Goal: Find specific page/section: Find specific page/section

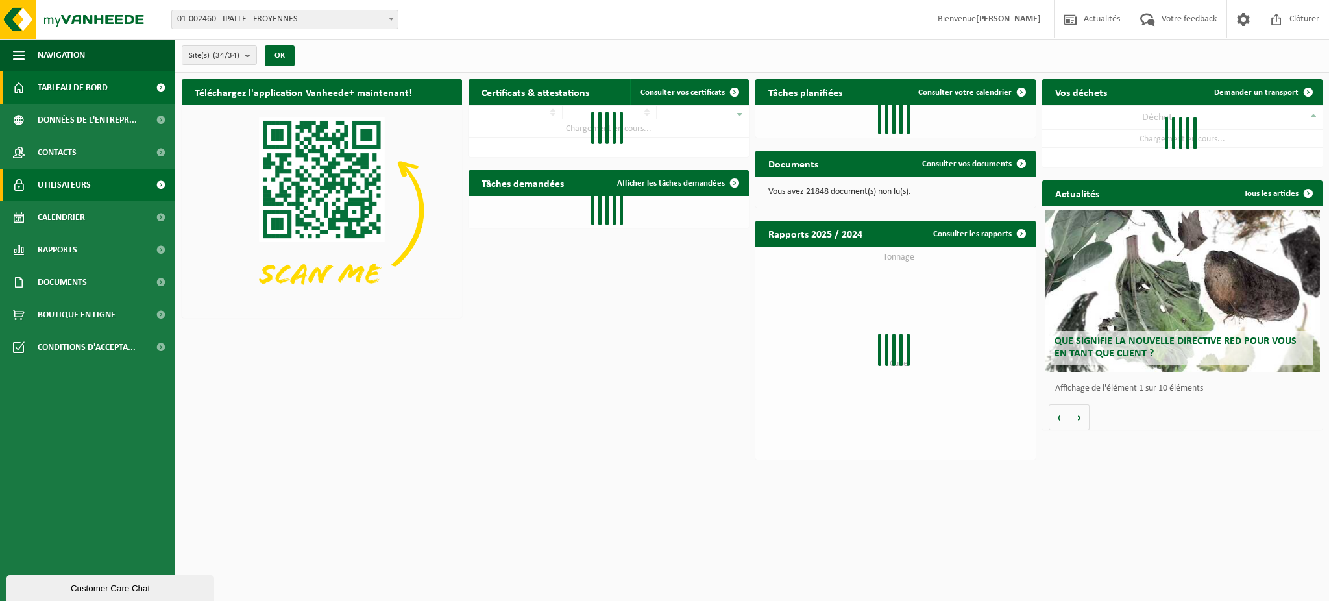
click at [52, 184] on span "Utilisateurs" at bounding box center [64, 185] width 53 height 32
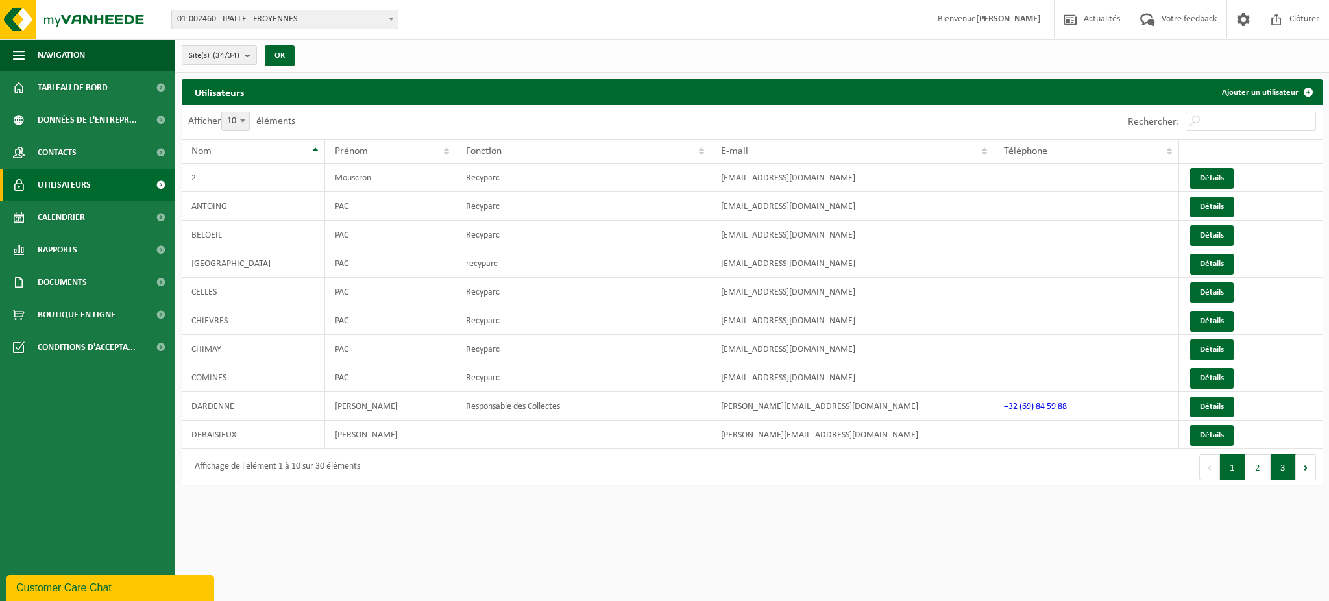
click at [1285, 471] on button "3" at bounding box center [1283, 467] width 25 height 26
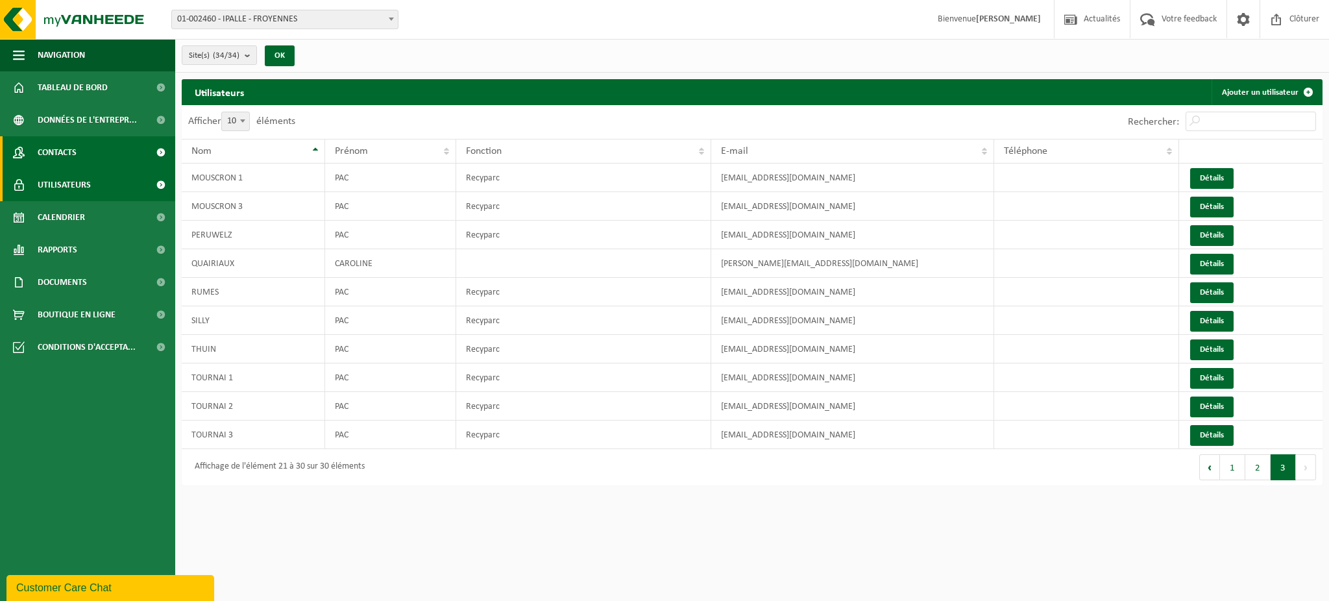
click at [44, 151] on span "Contacts" at bounding box center [57, 152] width 39 height 32
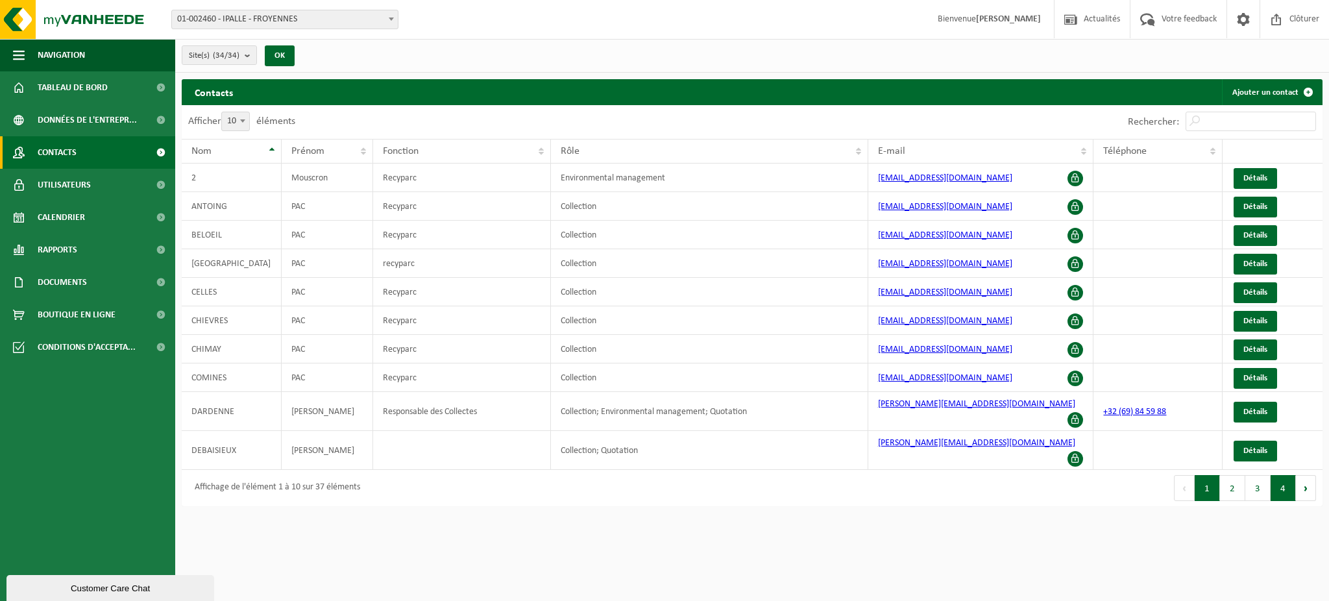
click at [1272, 476] on button "4" at bounding box center [1283, 488] width 25 height 26
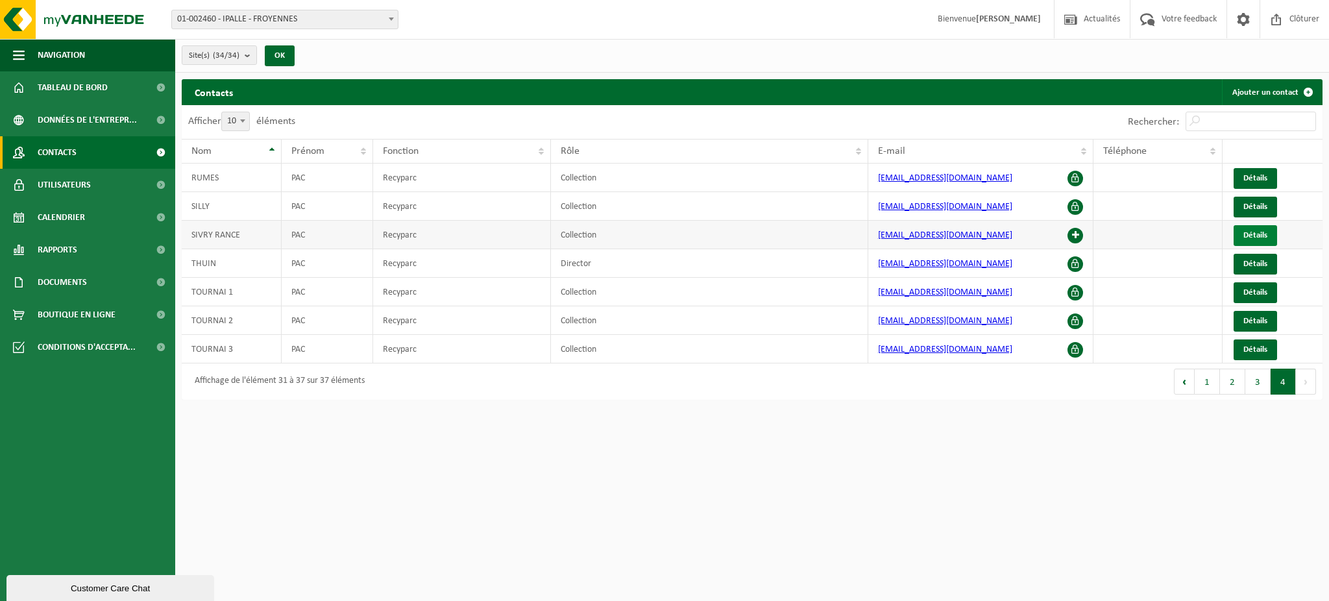
click at [1268, 234] on link "Détails" at bounding box center [1255, 235] width 43 height 21
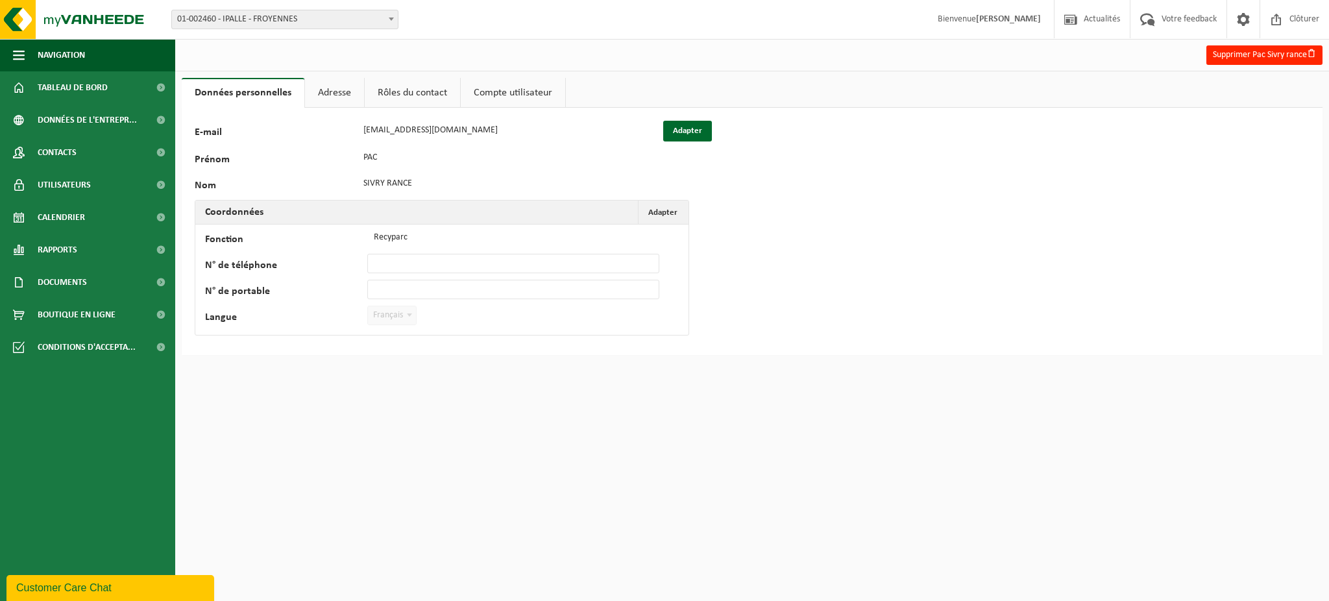
click at [328, 94] on link "Adresse" at bounding box center [334, 93] width 59 height 30
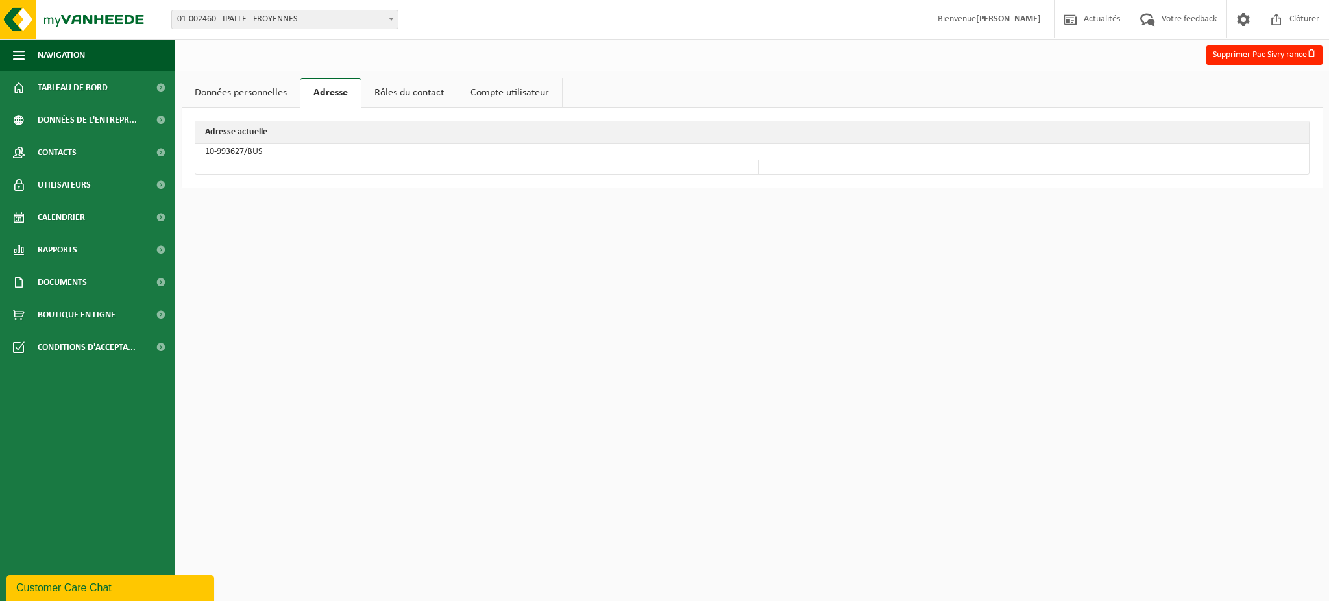
click at [389, 91] on link "Rôles du contact" at bounding box center [409, 93] width 95 height 30
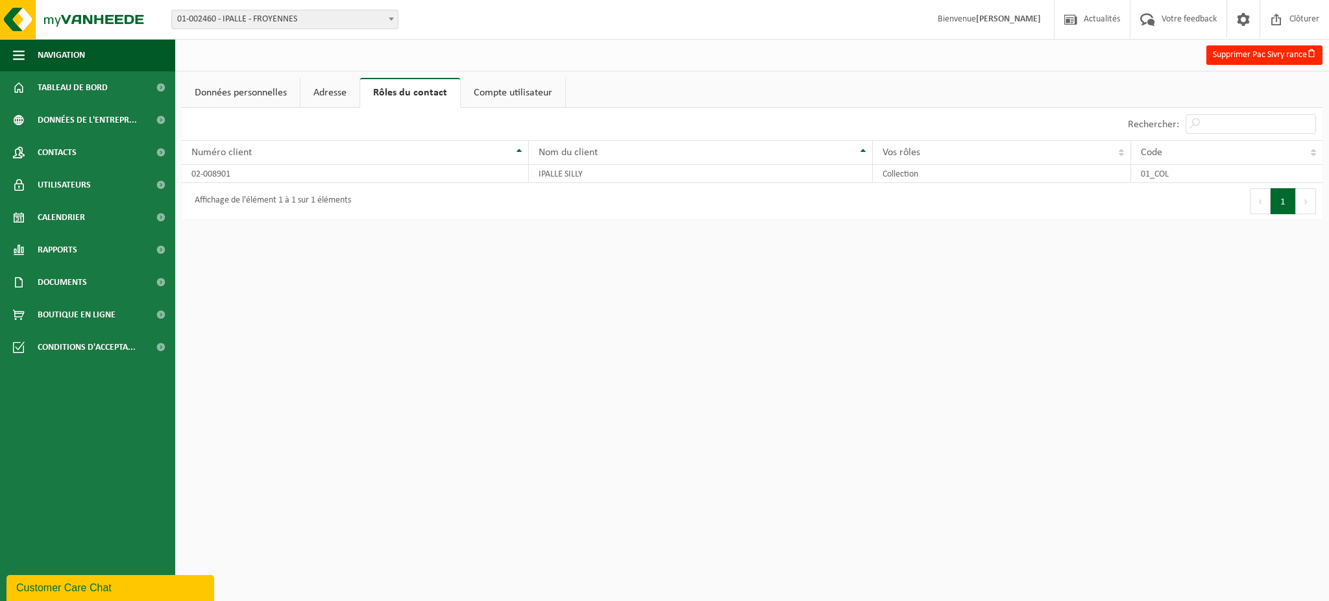
click at [282, 88] on link "Données personnelles" at bounding box center [241, 93] width 118 height 30
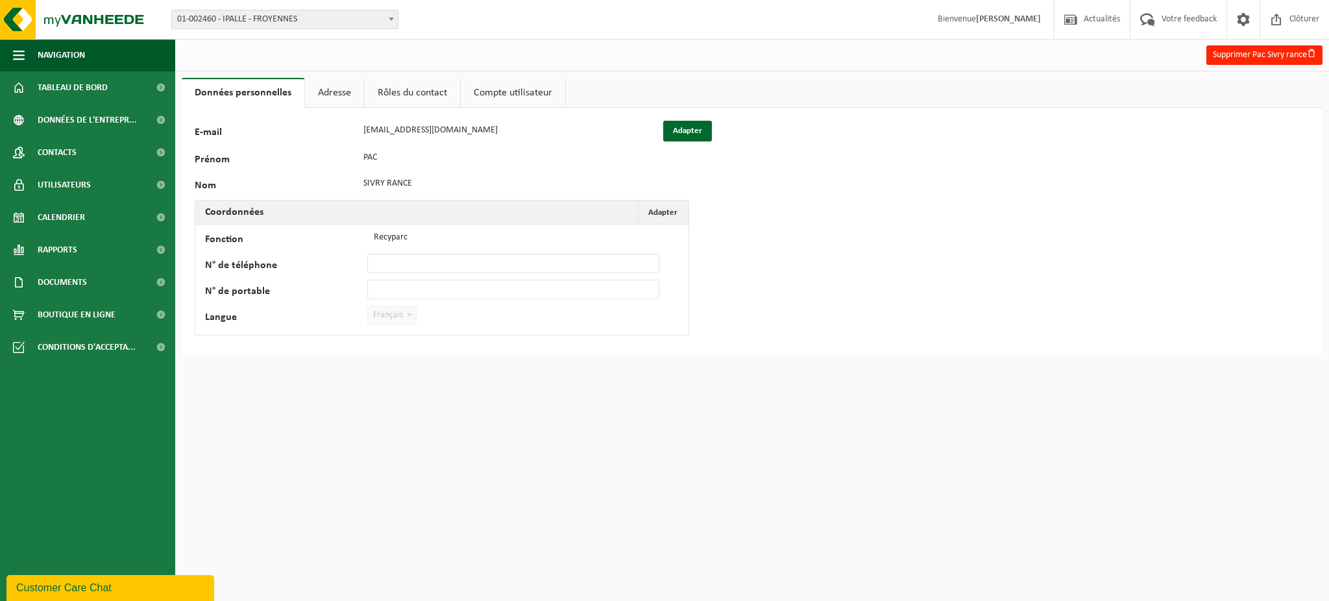
click at [330, 83] on link "Adresse" at bounding box center [334, 93] width 59 height 30
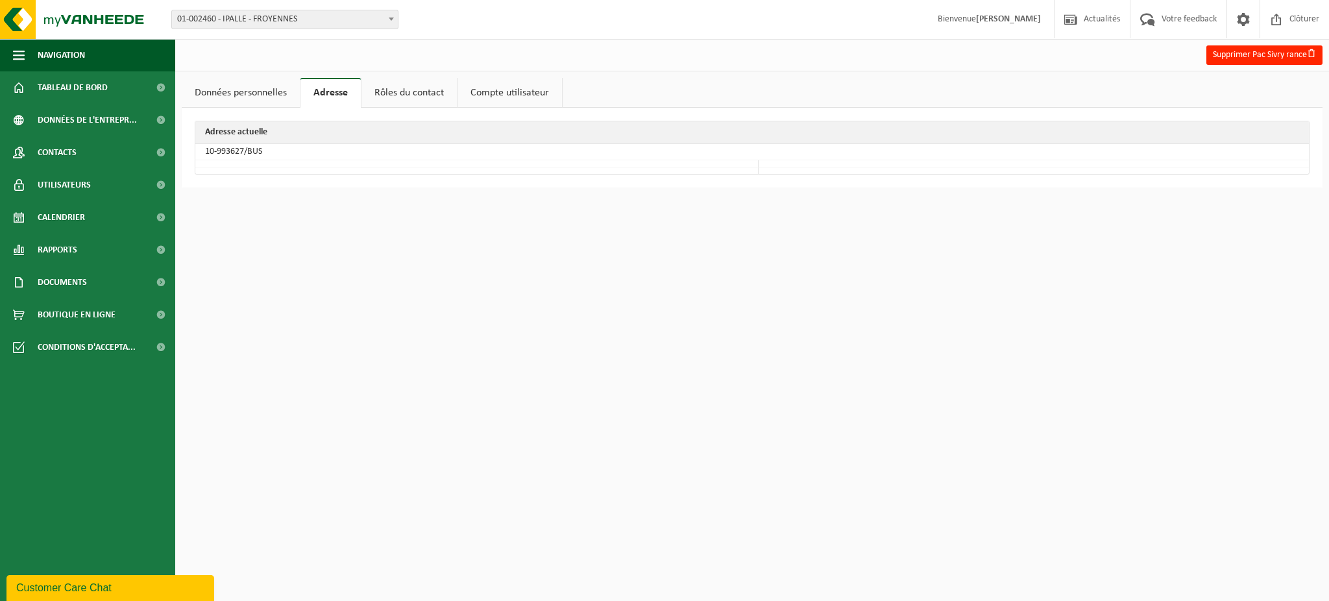
click at [489, 90] on link "Compte utilisateur" at bounding box center [510, 93] width 105 height 30
